Goal: Information Seeking & Learning: Learn about a topic

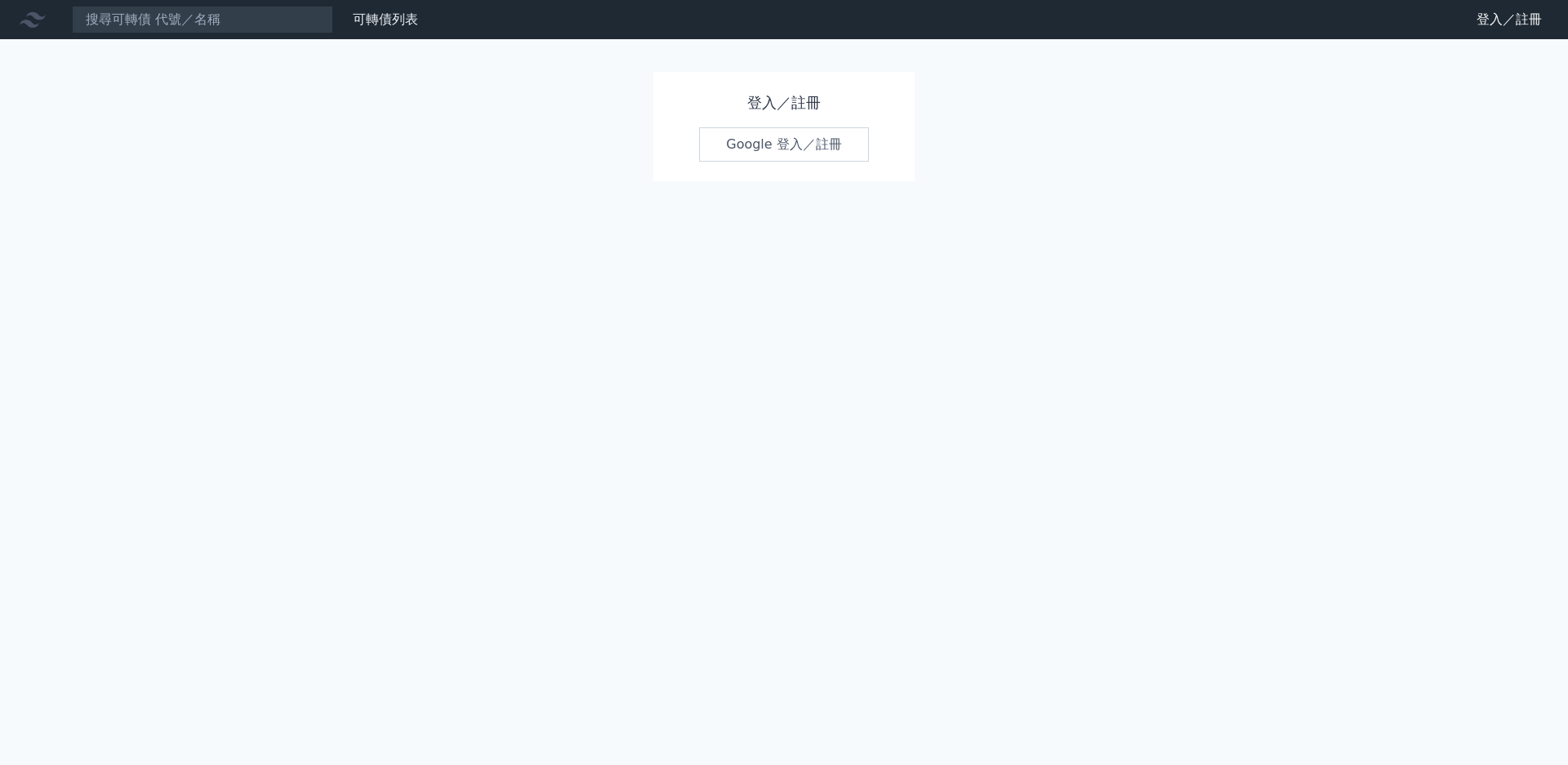
click at [0, 0] on icon at bounding box center [0, 0] width 0 height 0
click at [812, 152] on link "Google 登入／註冊" at bounding box center [784, 144] width 169 height 34
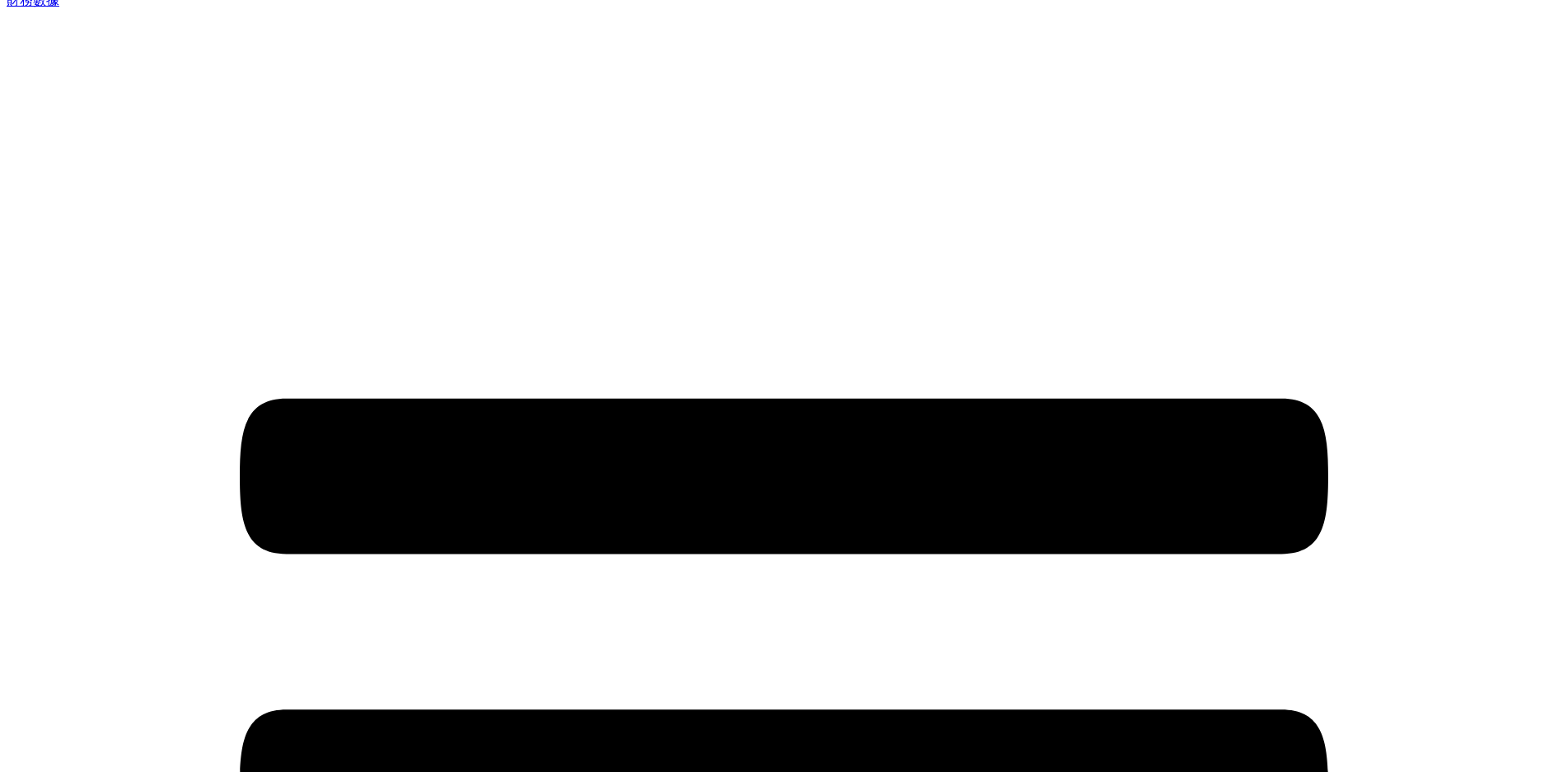
scroll to position [247, 0]
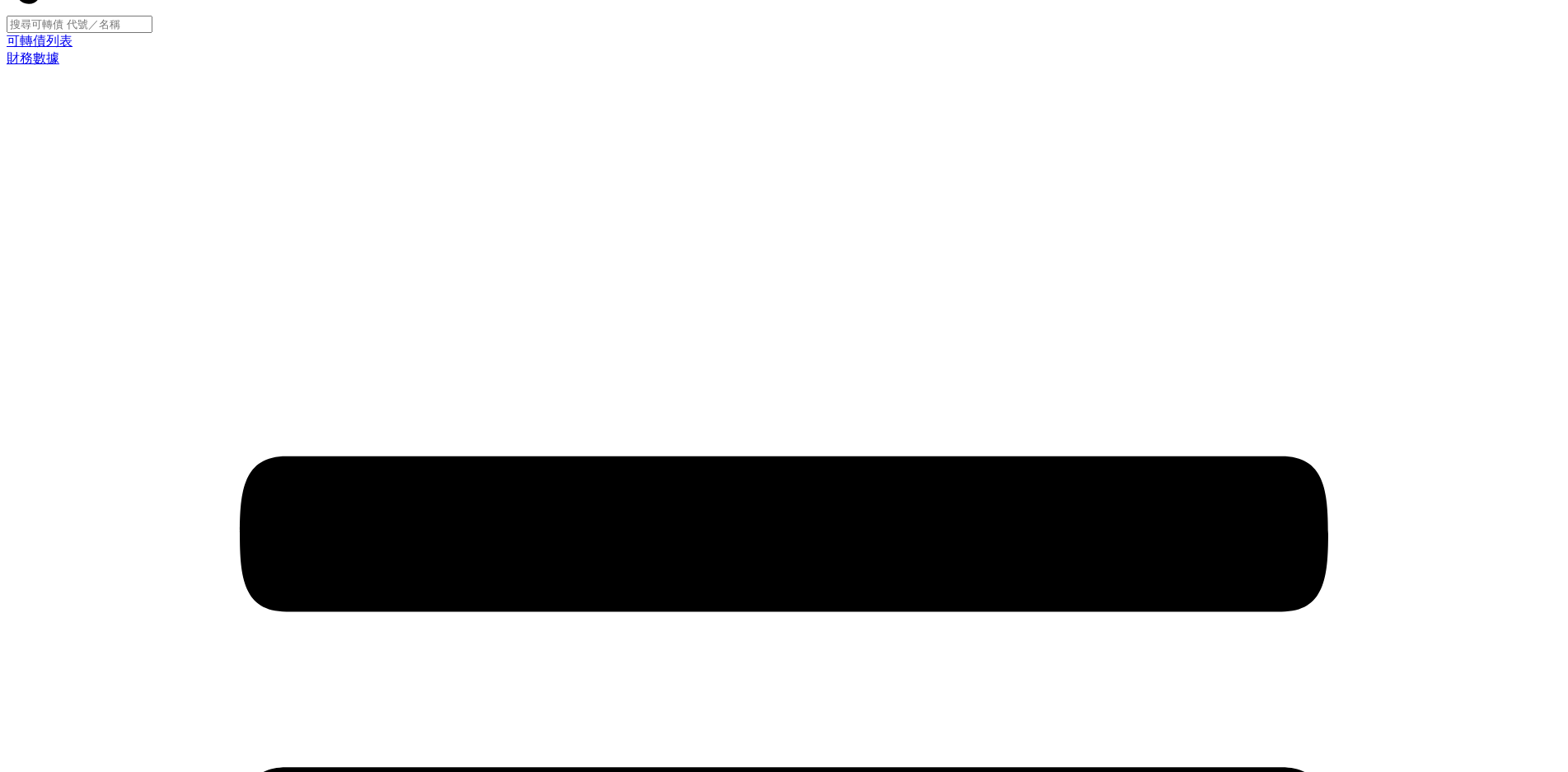
scroll to position [0, 0]
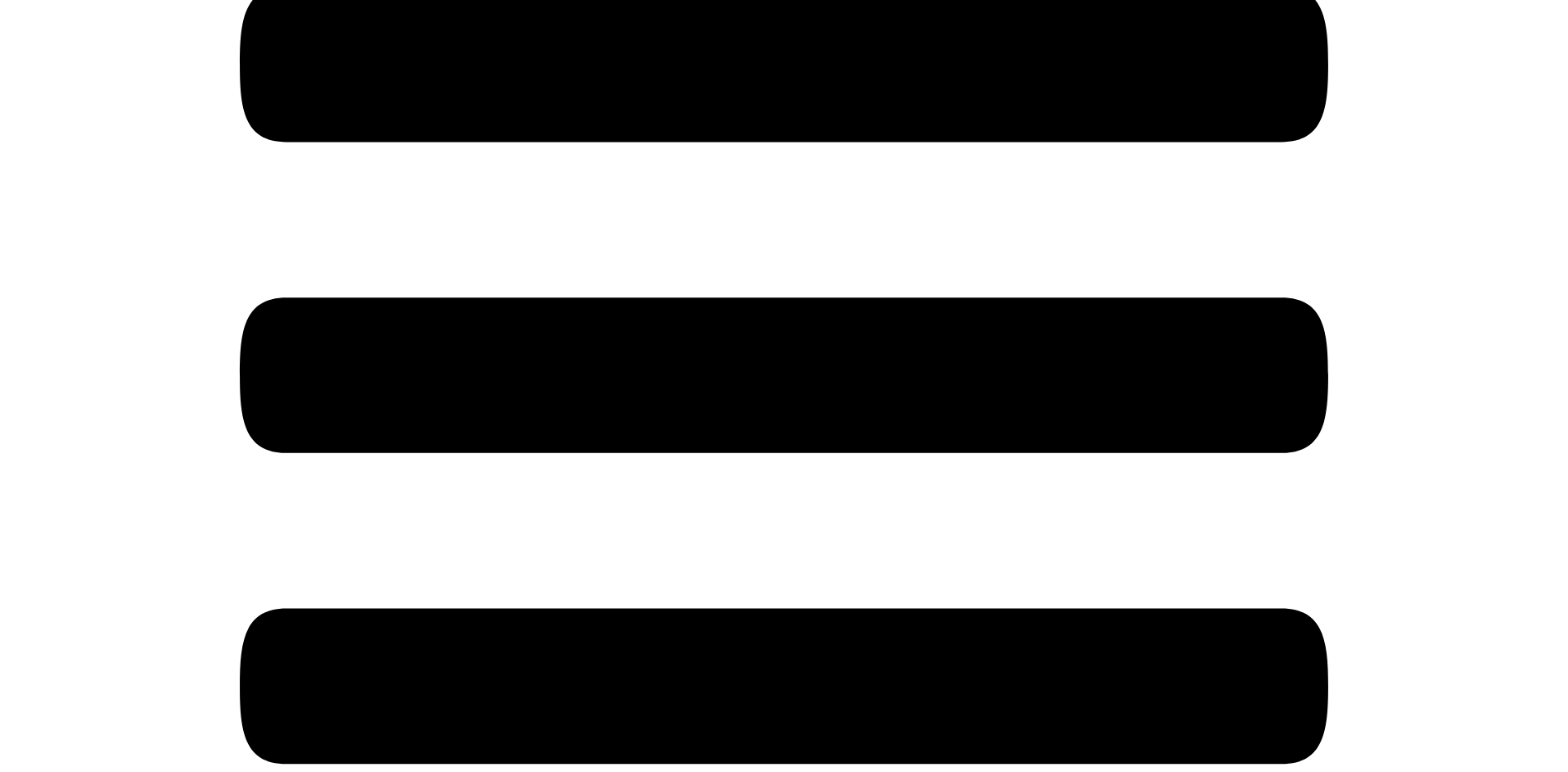
scroll to position [538, 0]
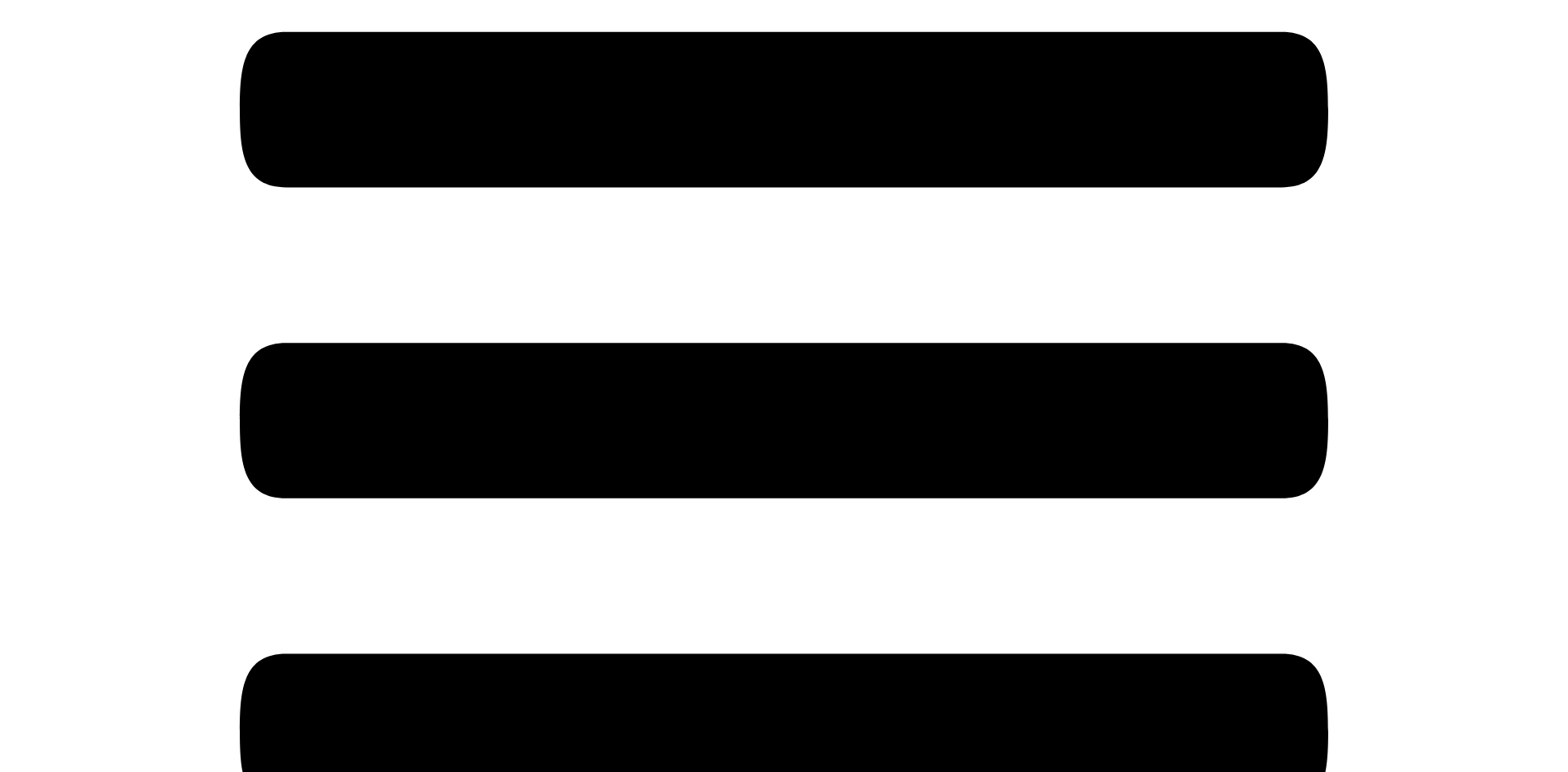
scroll to position [461, 0]
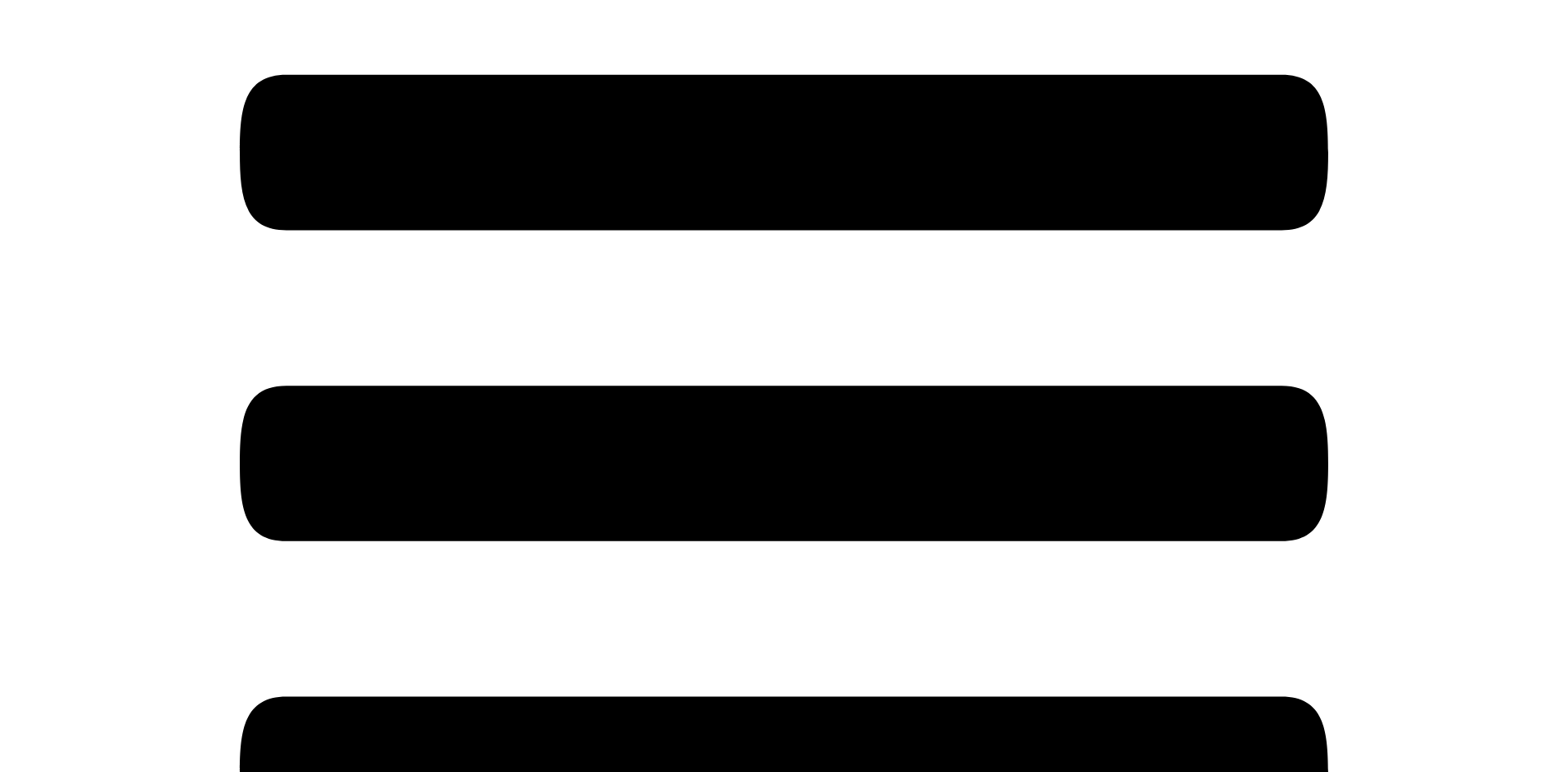
scroll to position [379, 0]
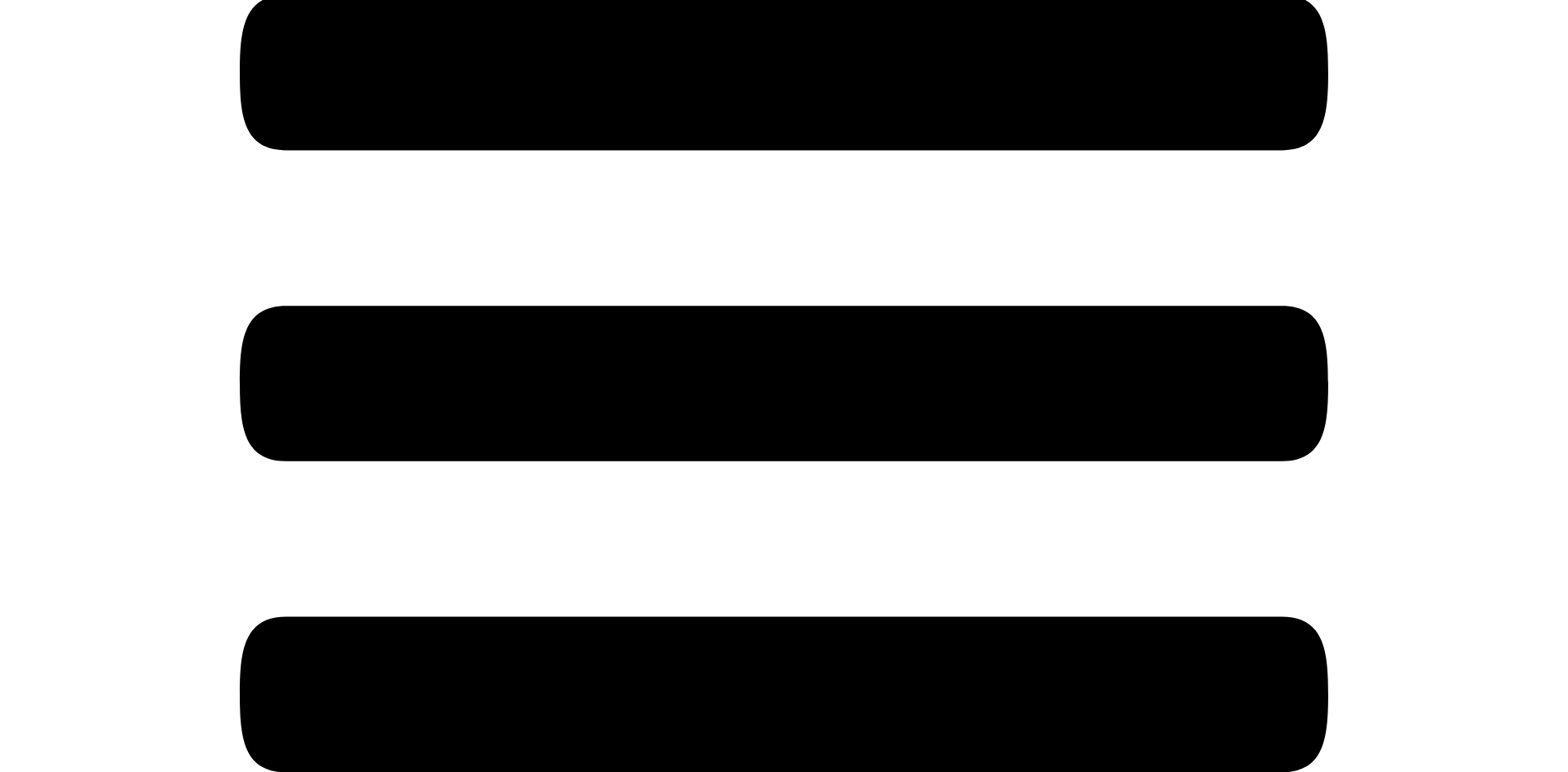
scroll to position [627, 0]
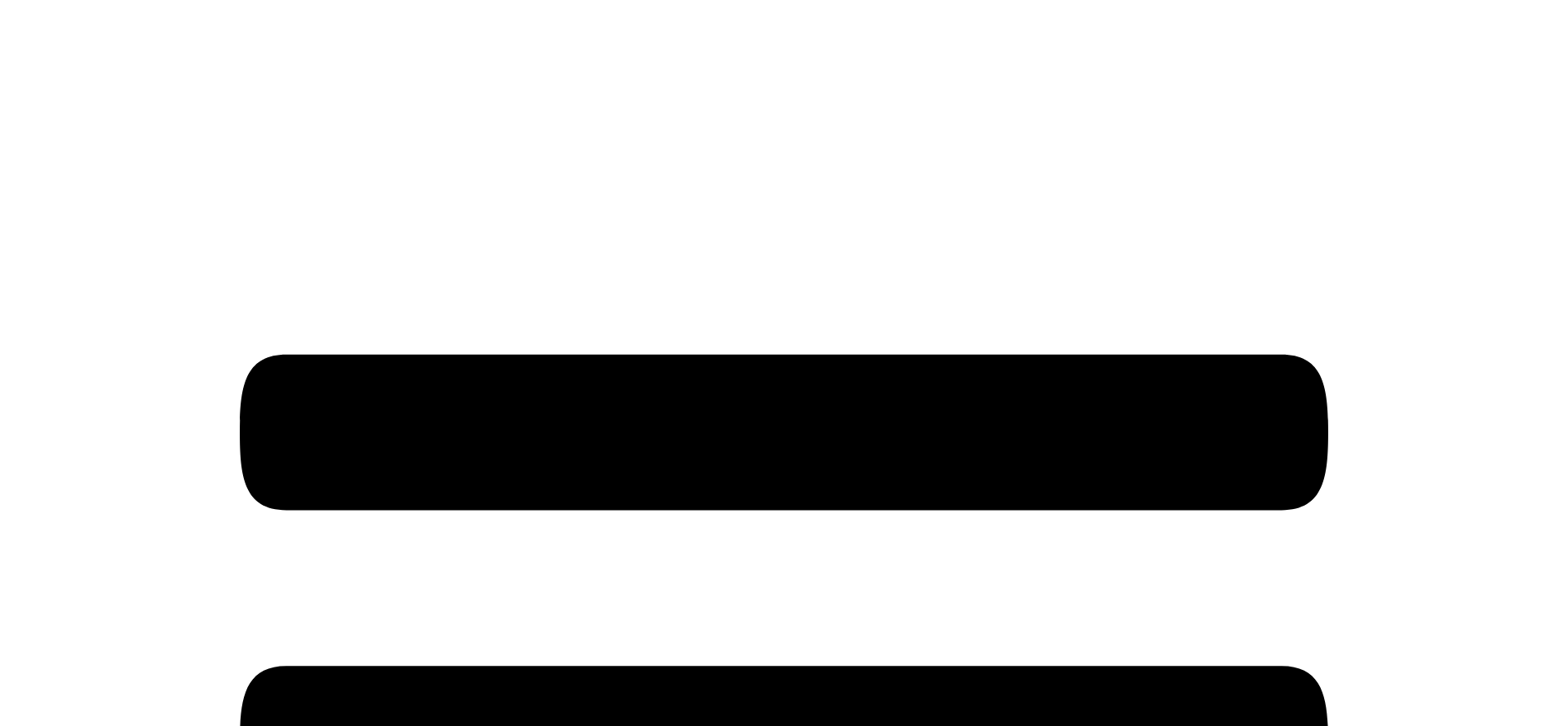
scroll to position [165, 0]
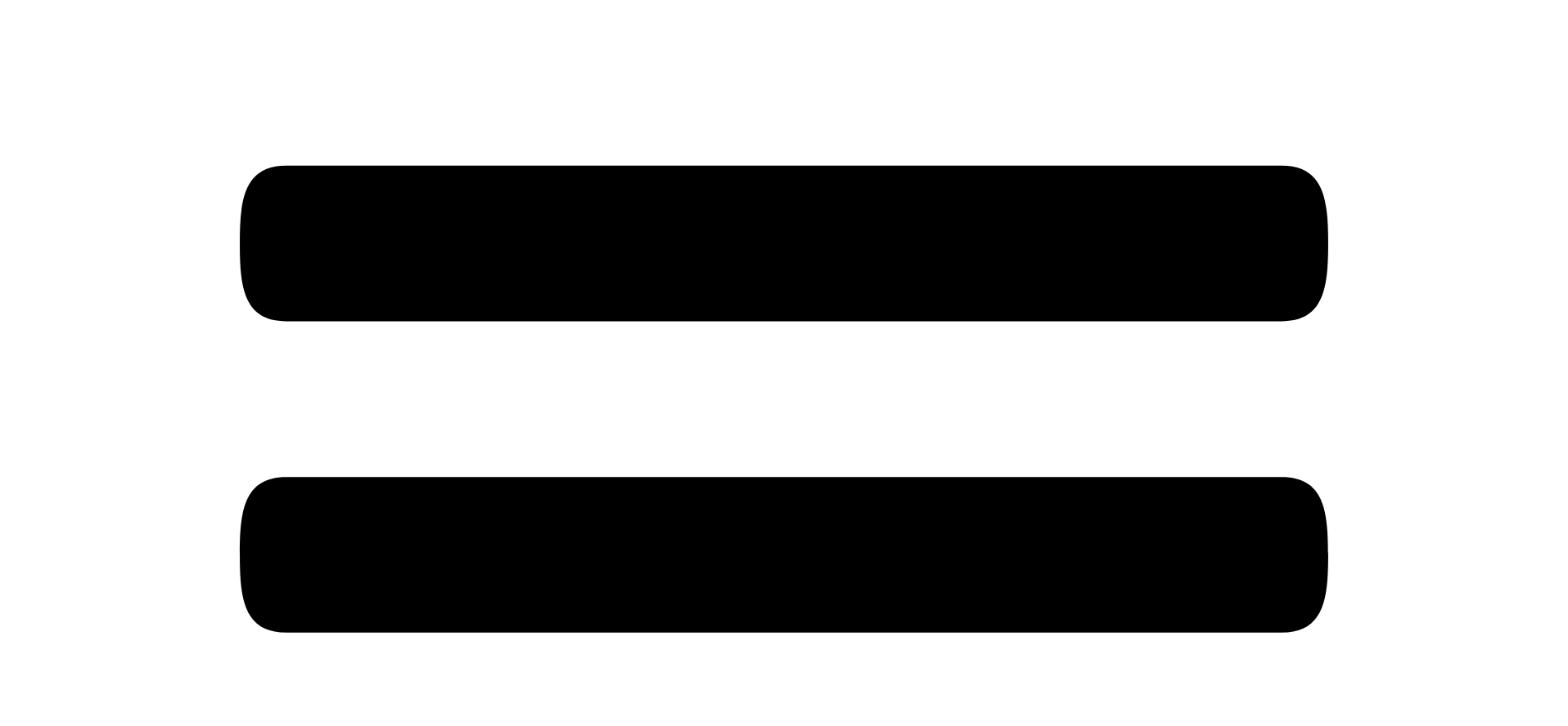
scroll to position [247, 0]
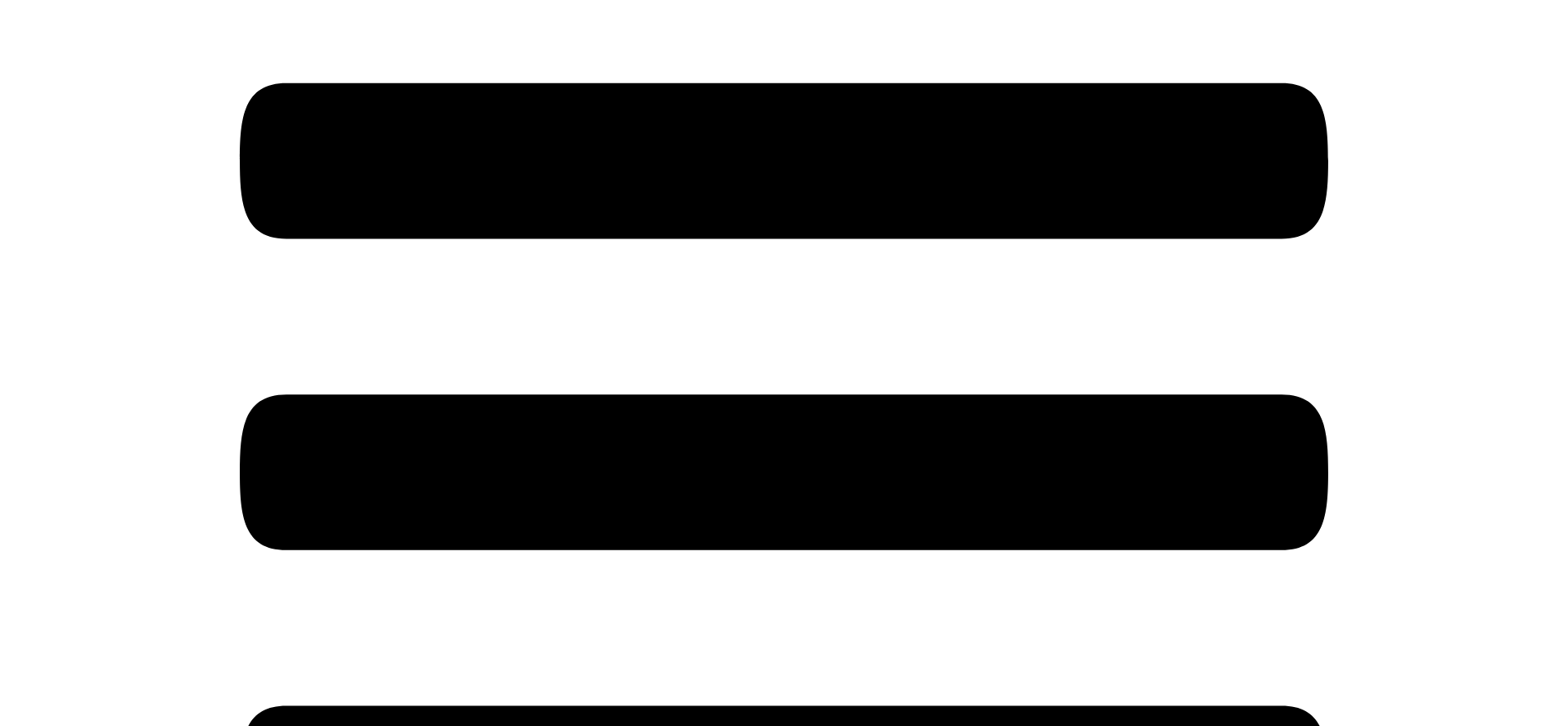
scroll to position [0, 0]
